Goal: Obtain resource: Obtain resource

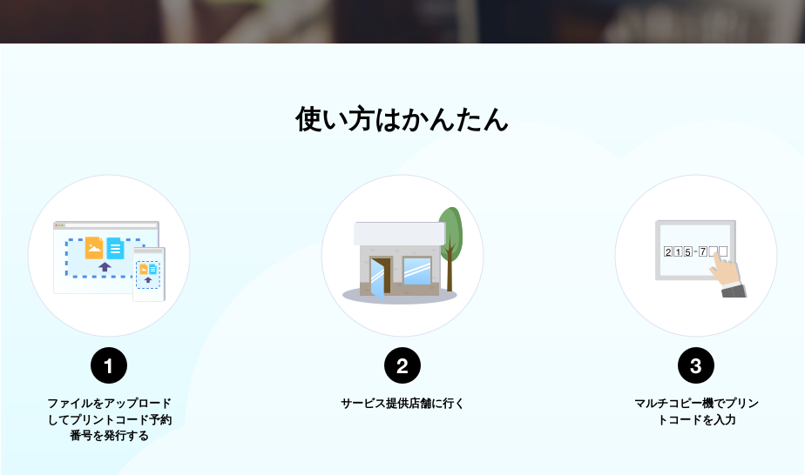
scroll to position [348, 0]
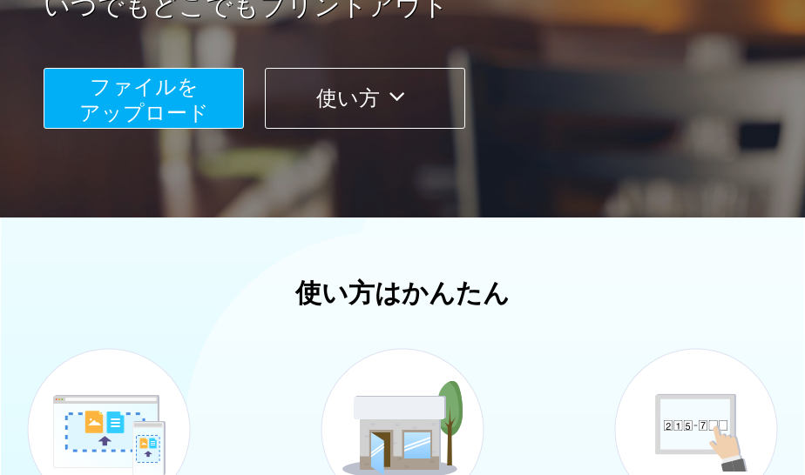
click at [125, 110] on span "ファイルを ​​アップロード" at bounding box center [144, 100] width 130 height 50
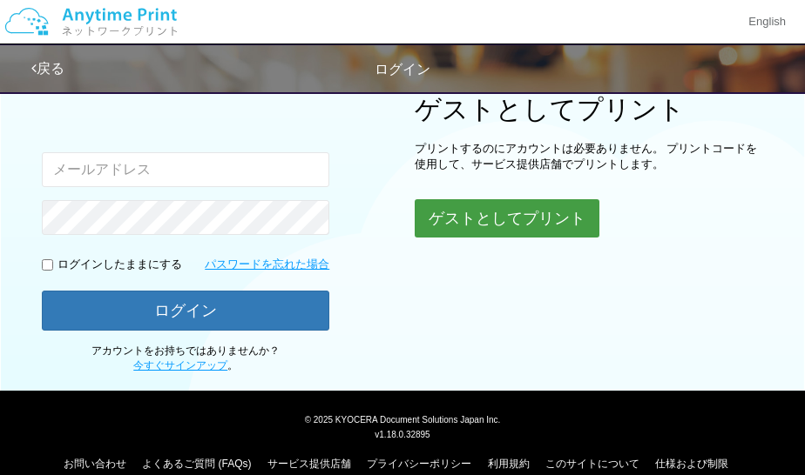
click at [487, 208] on button "ゲストとしてプリント" at bounding box center [506, 218] width 185 height 38
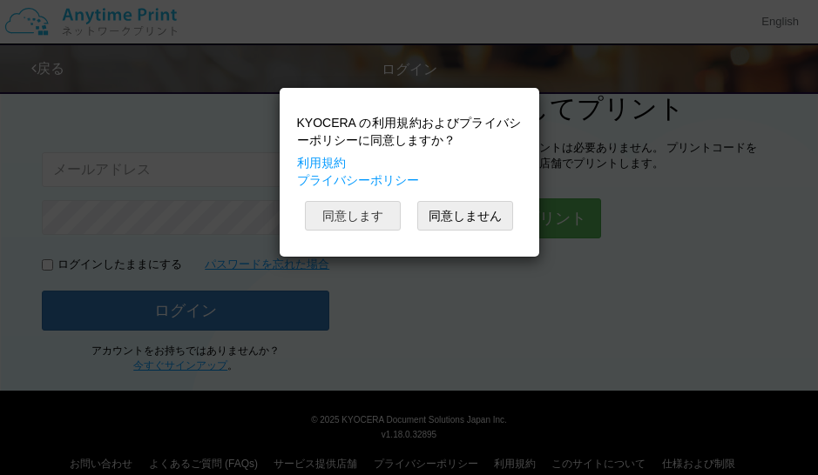
click at [381, 209] on button "同意します" at bounding box center [353, 216] width 96 height 30
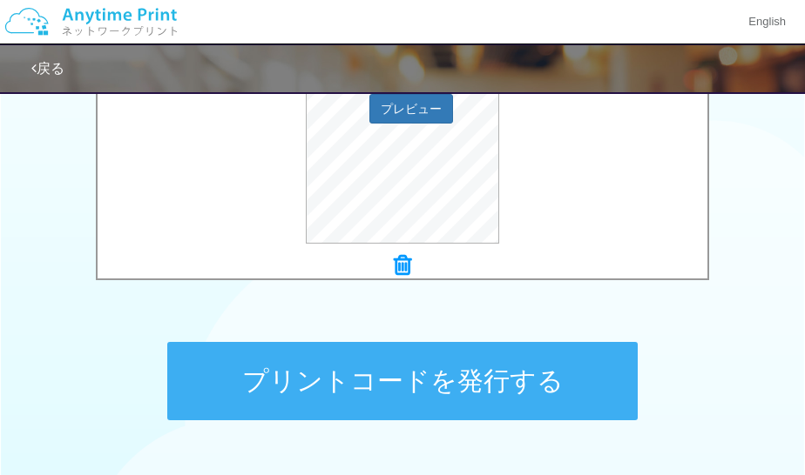
scroll to position [813, 0]
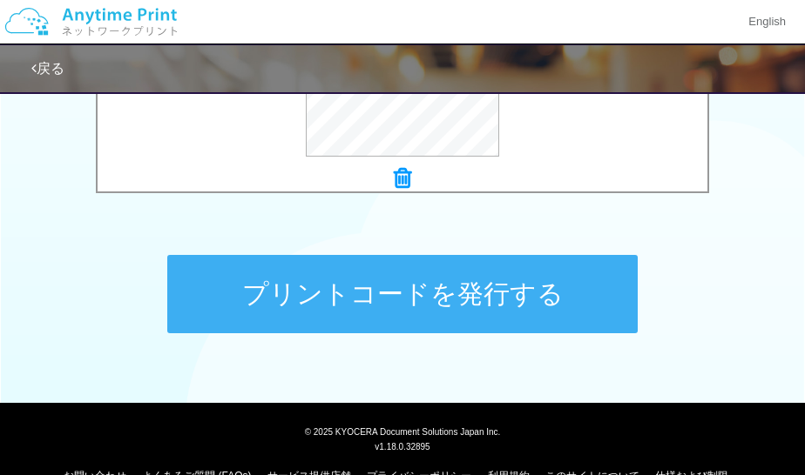
click at [371, 301] on button "プリントコードを発行する" at bounding box center [402, 294] width 470 height 78
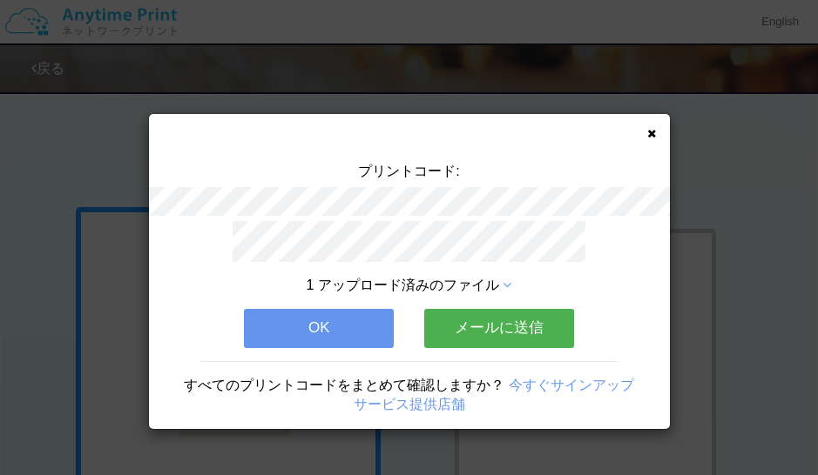
click at [475, 325] on button "メールに送信" at bounding box center [499, 328] width 150 height 38
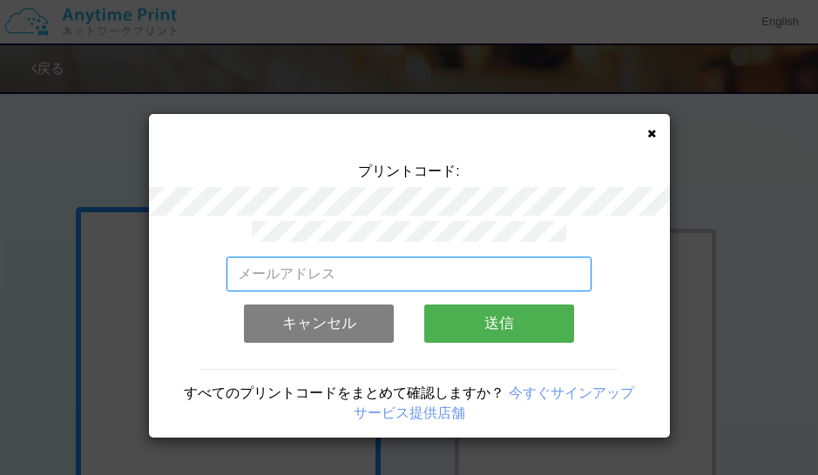
click at [329, 259] on input "email" at bounding box center [408, 274] width 365 height 35
type input "[EMAIL_ADDRESS][DOMAIN_NAME]"
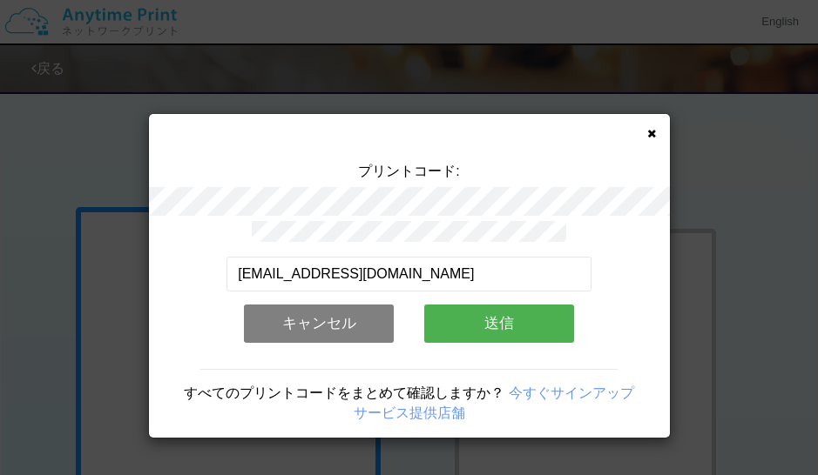
drag, startPoint x: 531, startPoint y: 323, endPoint x: 507, endPoint y: 336, distance: 27.7
click at [530, 323] on button "送信" at bounding box center [499, 324] width 150 height 38
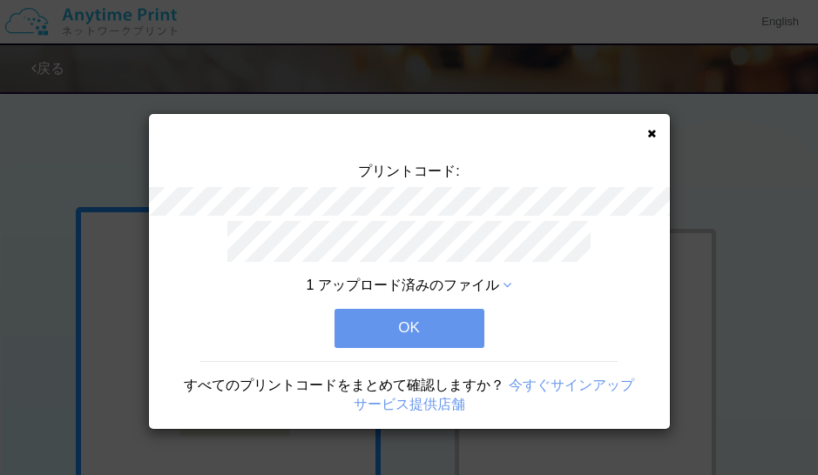
click at [650, 136] on icon at bounding box center [651, 133] width 9 height 11
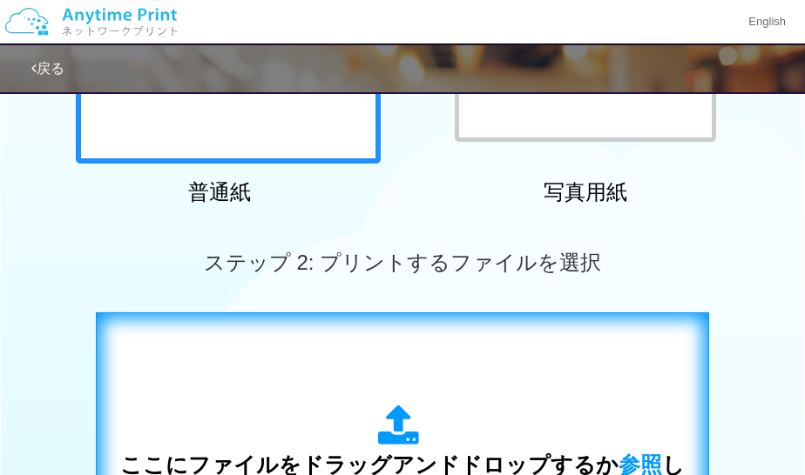
scroll to position [610, 0]
